Goal: Check status: Check status

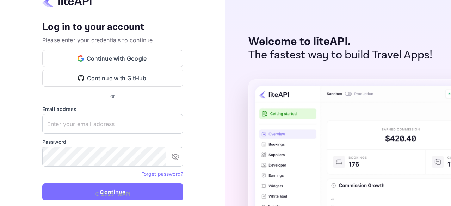
type input "zen.abddin@tbo.com"
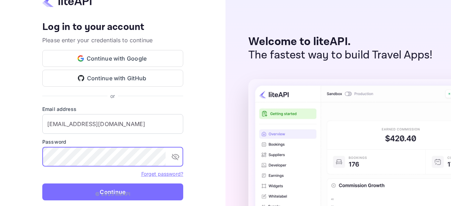
click at [108, 191] on p "© 2025 liteAPI" at bounding box center [112, 193] width 35 height 7
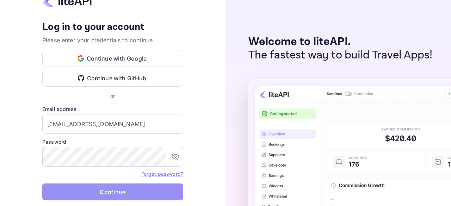
click at [164, 189] on button "Continue" at bounding box center [112, 192] width 141 height 17
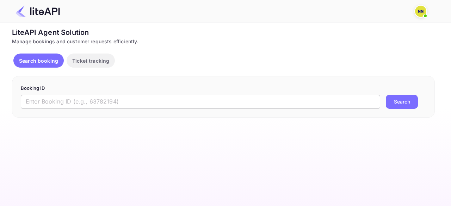
click at [104, 99] on input "text" at bounding box center [201, 102] width 360 height 14
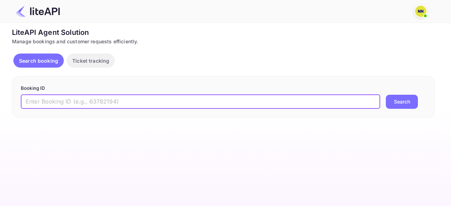
paste input "8823004"
type input "8823004"
click at [386, 95] on button "Search" at bounding box center [402, 102] width 32 height 14
